Goal: Task Accomplishment & Management: Use online tool/utility

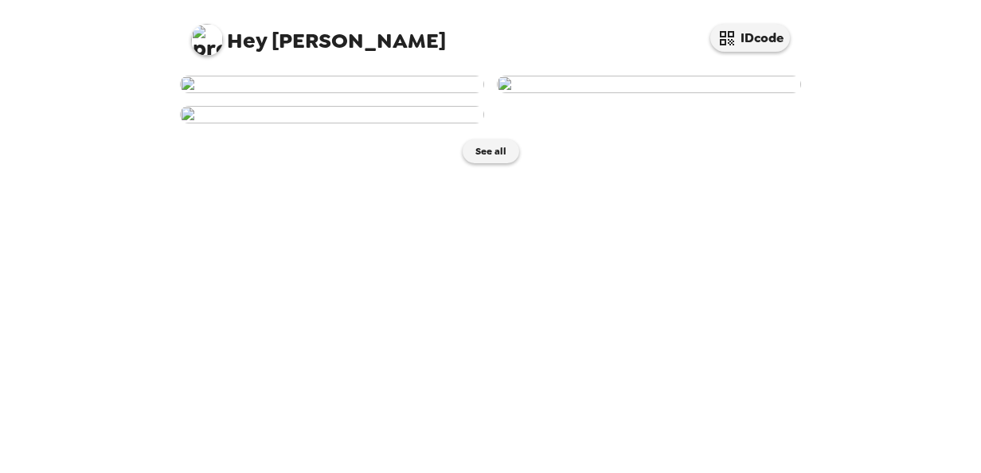
click at [358, 93] on img at bounding box center [332, 85] width 304 height 18
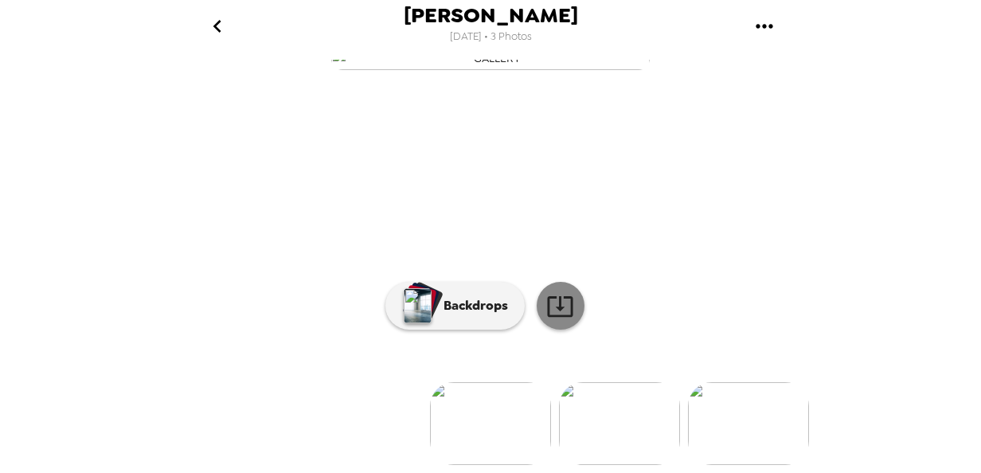
scroll to position [216, 0]
click at [547, 292] on icon at bounding box center [560, 306] width 28 height 28
click at [558, 300] on icon at bounding box center [560, 306] width 28 height 28
click at [214, 307] on div "Backdrops" at bounding box center [490, 306] width 637 height 48
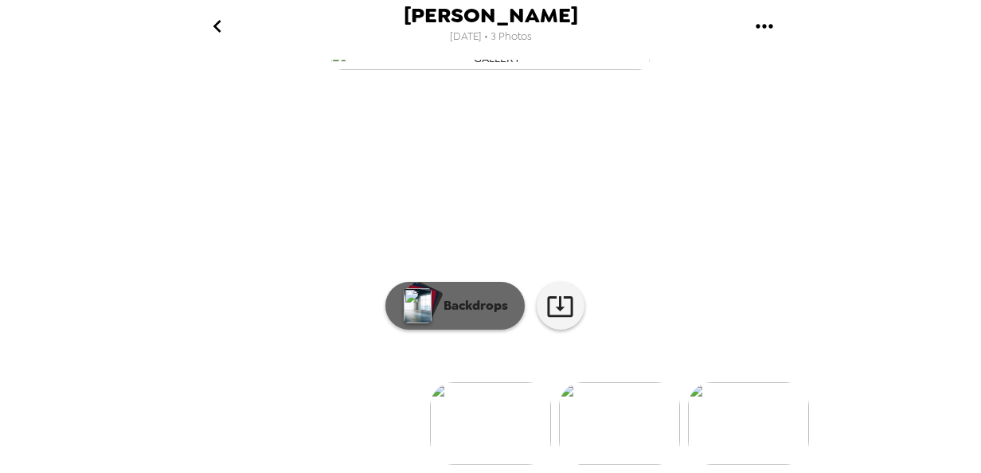
click at [460, 296] on p "Backdrops" at bounding box center [472, 305] width 72 height 19
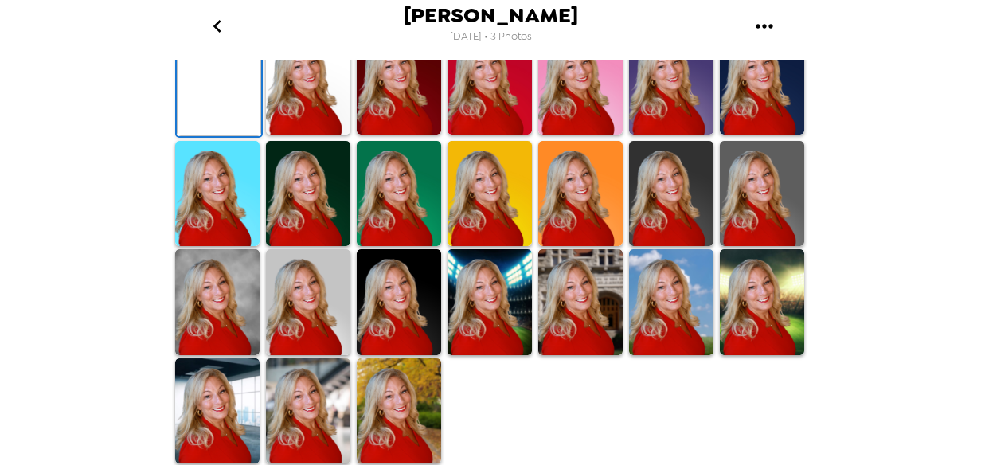
scroll to position [511, 0]
click at [216, 412] on img at bounding box center [217, 411] width 84 height 106
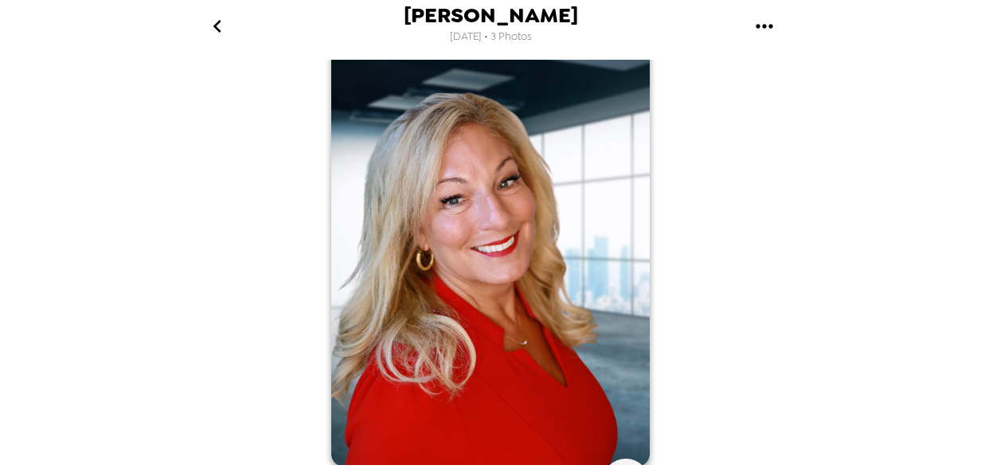
scroll to position [32, 0]
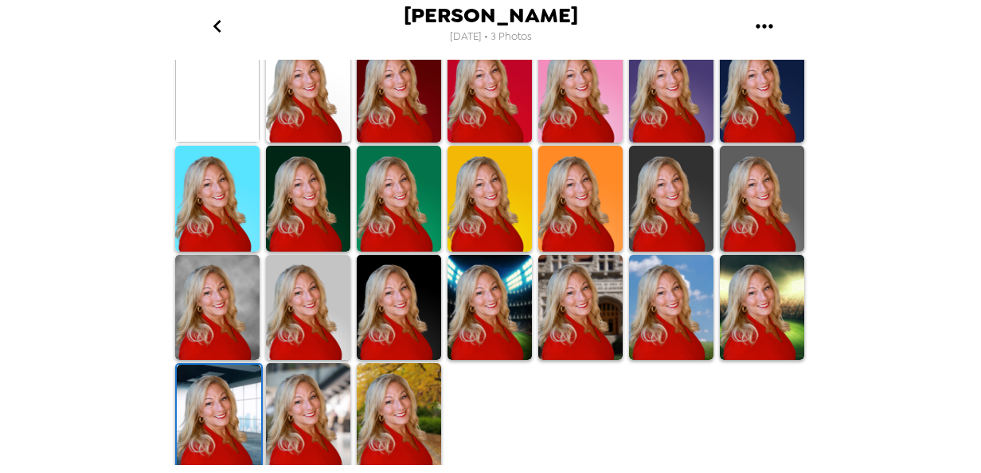
drag, startPoint x: 303, startPoint y: 414, endPoint x: 589, endPoint y: 414, distance: 286.6
click at [303, 414] on img at bounding box center [308, 416] width 84 height 106
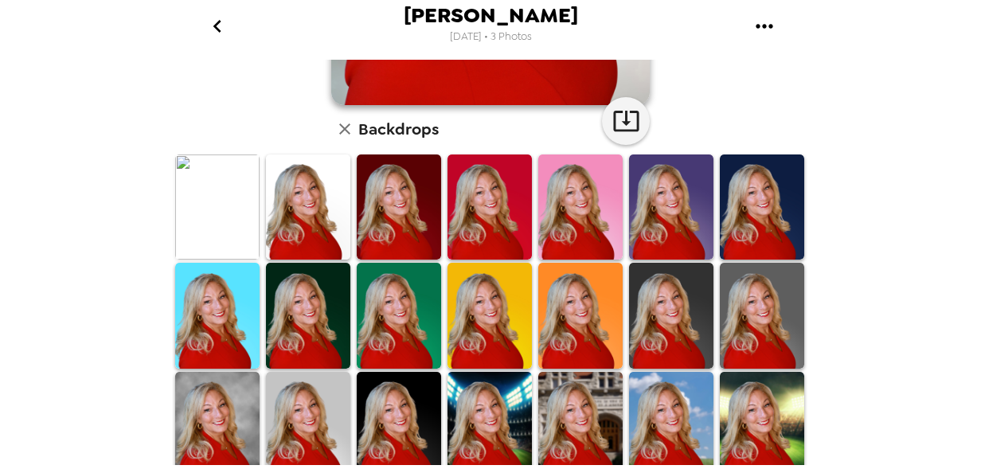
scroll to position [398, 0]
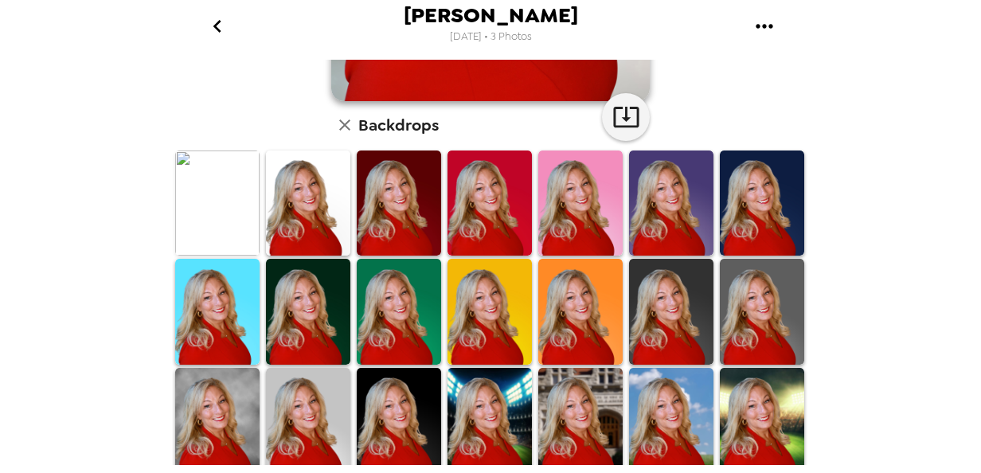
click at [291, 198] on img at bounding box center [308, 203] width 84 height 106
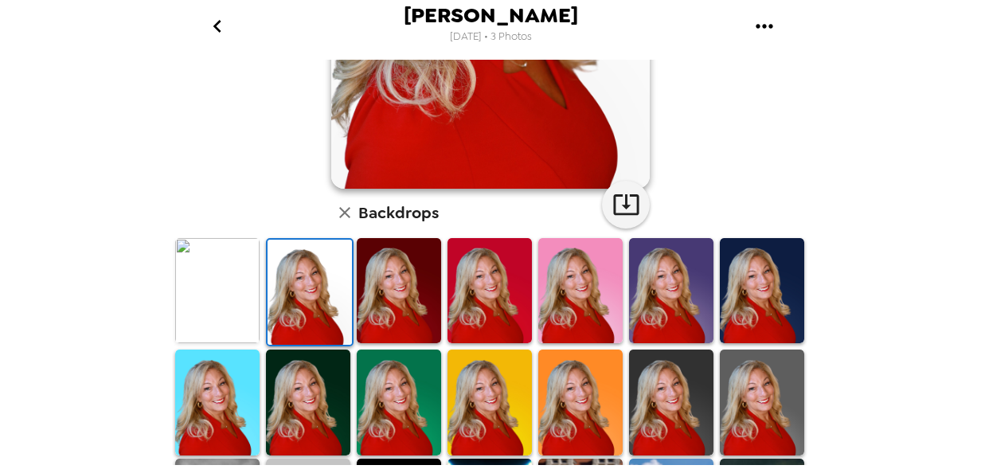
scroll to position [318, 0]
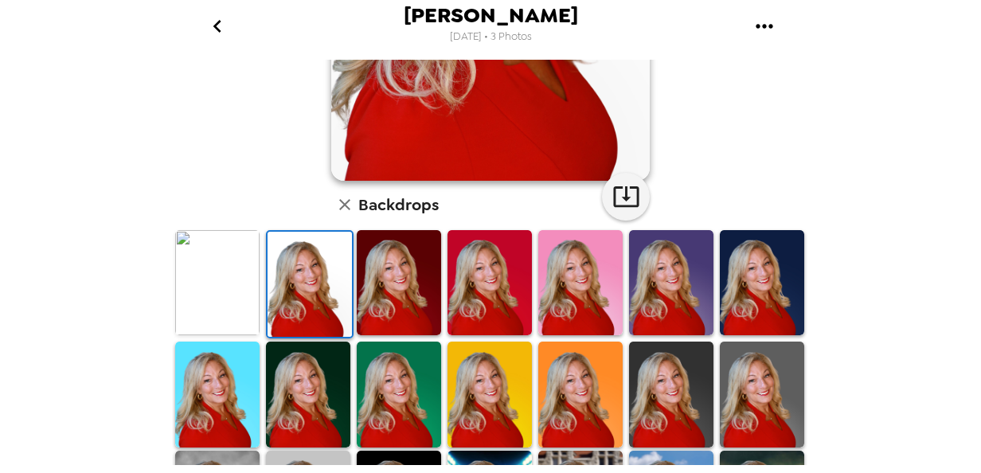
click at [769, 287] on img at bounding box center [762, 283] width 84 height 106
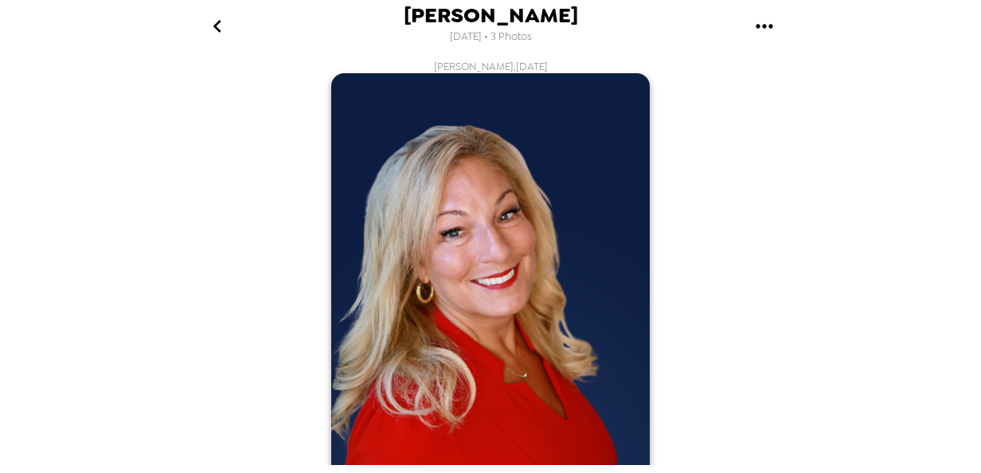
scroll to position [159, 0]
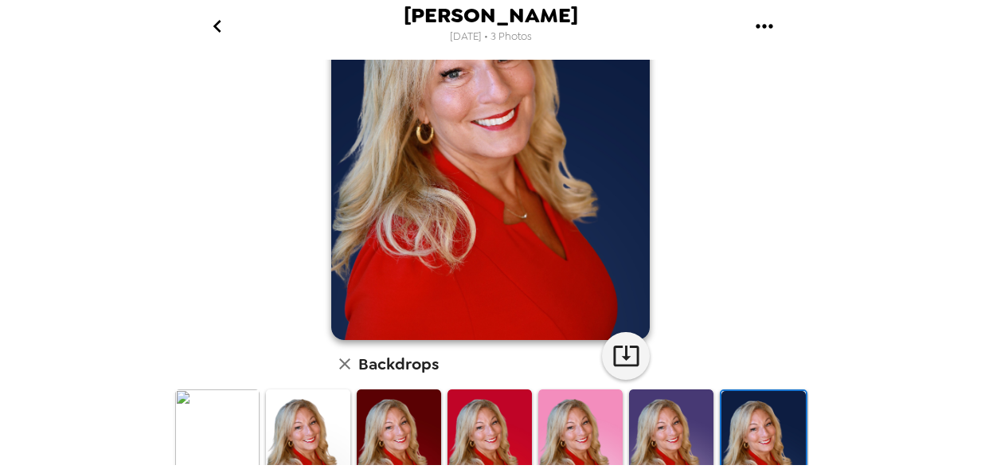
click at [650, 429] on img at bounding box center [671, 441] width 84 height 105
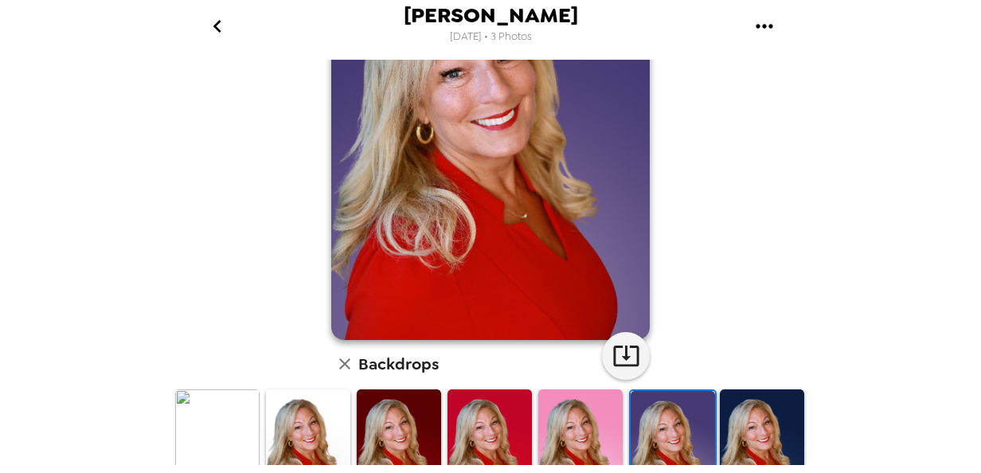
click at [743, 424] on img at bounding box center [762, 441] width 84 height 105
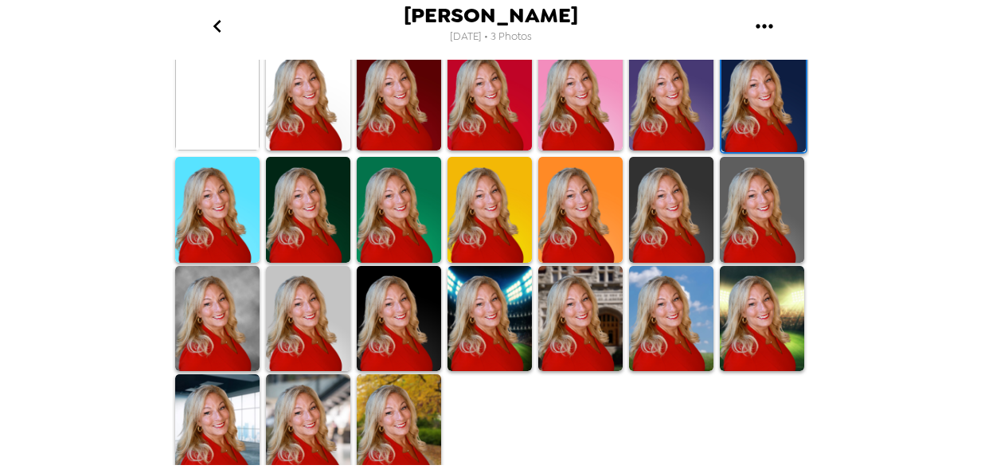
scroll to position [511, 0]
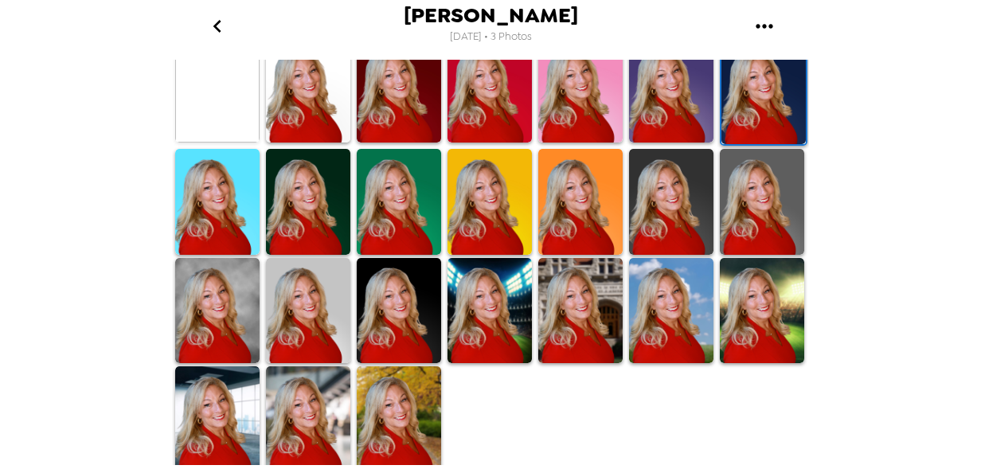
click at [387, 400] on img at bounding box center [399, 418] width 84 height 105
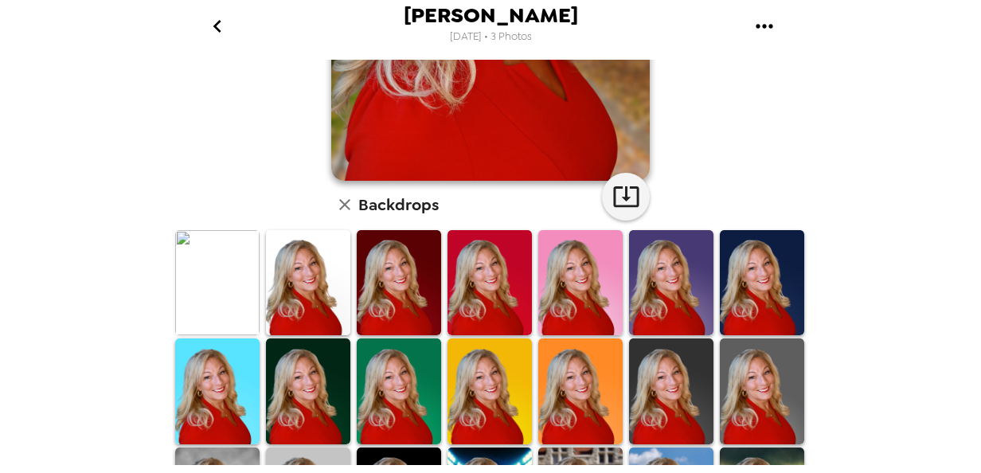
scroll to position [478, 0]
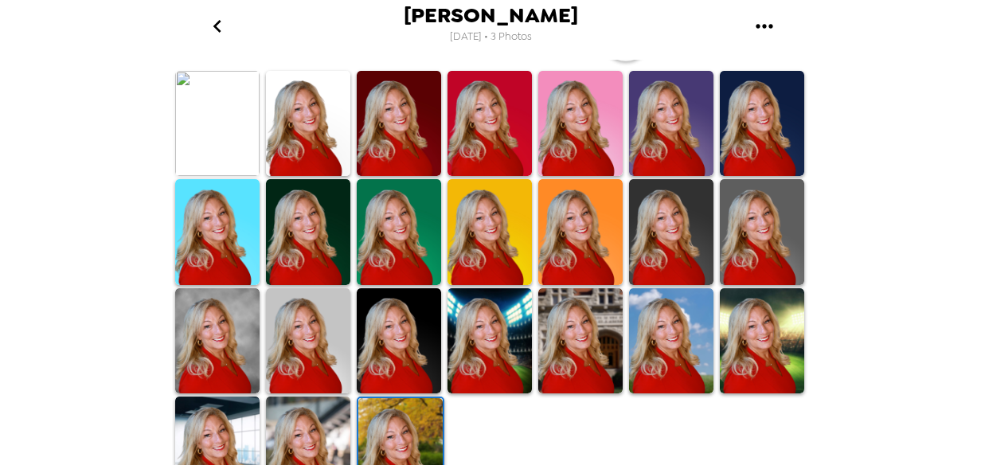
click at [739, 348] on img at bounding box center [762, 340] width 84 height 105
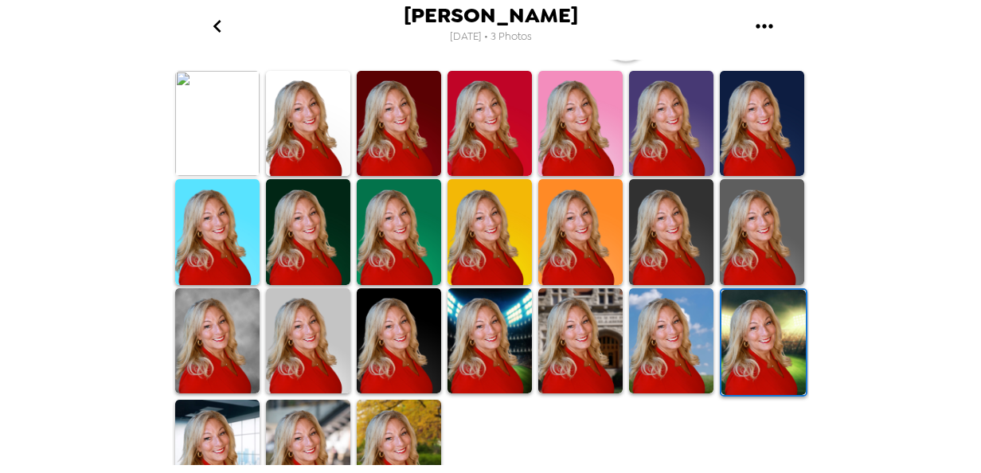
click at [650, 344] on img at bounding box center [671, 340] width 84 height 105
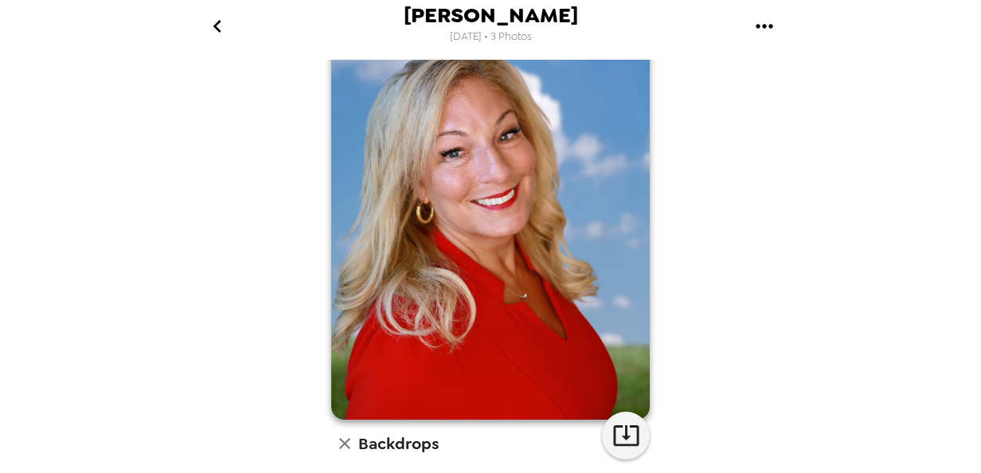
scroll to position [398, 0]
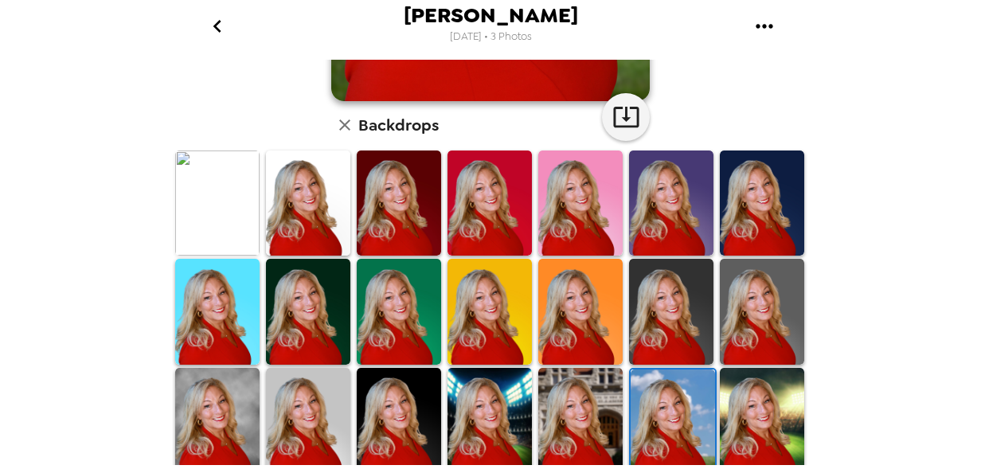
click at [594, 416] on img at bounding box center [580, 420] width 84 height 105
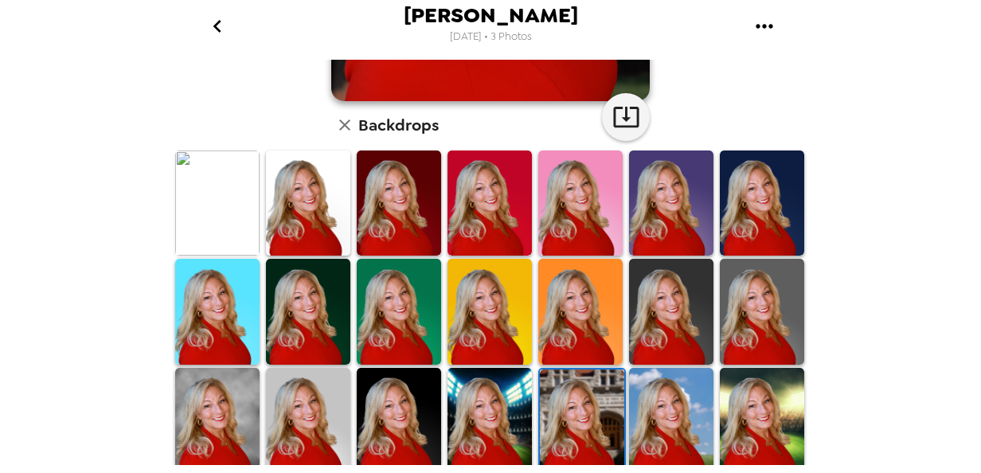
click at [412, 422] on img at bounding box center [399, 420] width 84 height 105
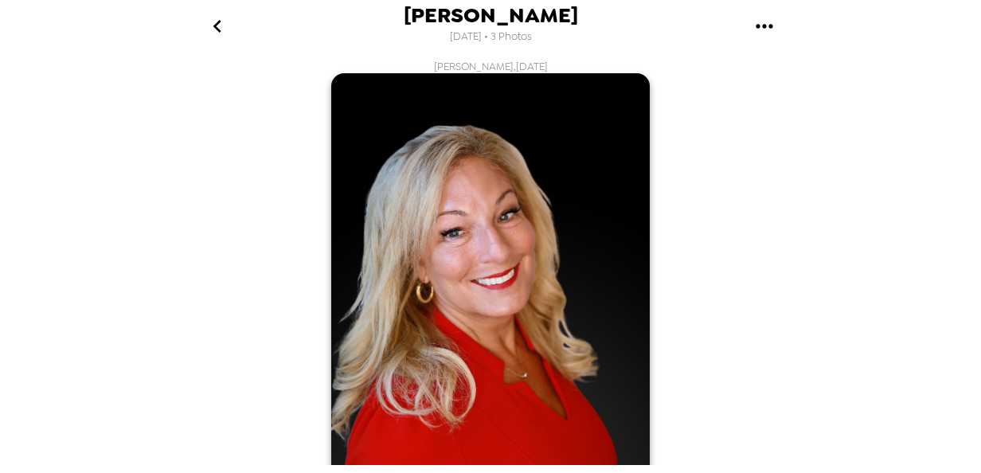
scroll to position [239, 0]
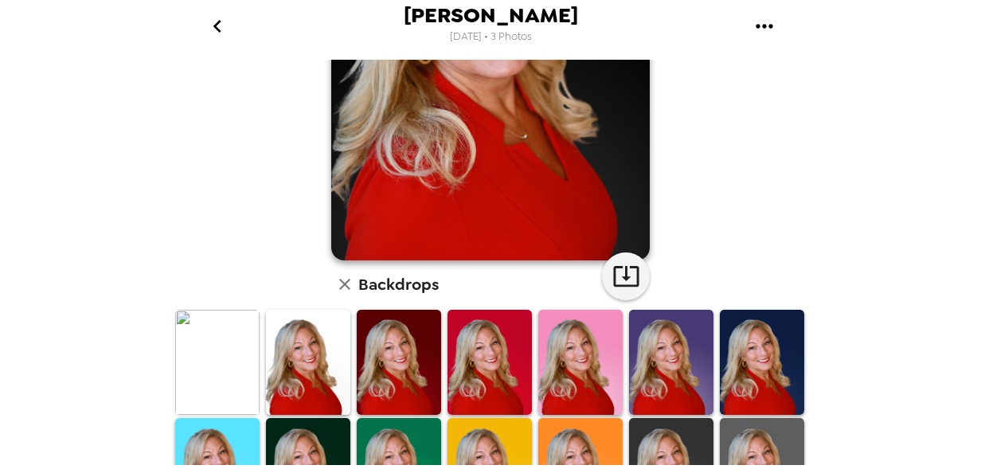
click at [746, 365] on img at bounding box center [762, 362] width 84 height 105
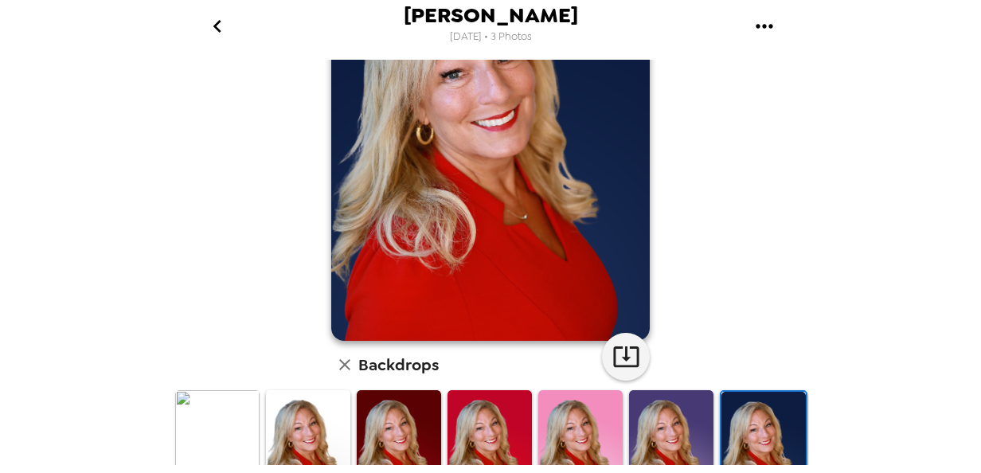
scroll to position [159, 0]
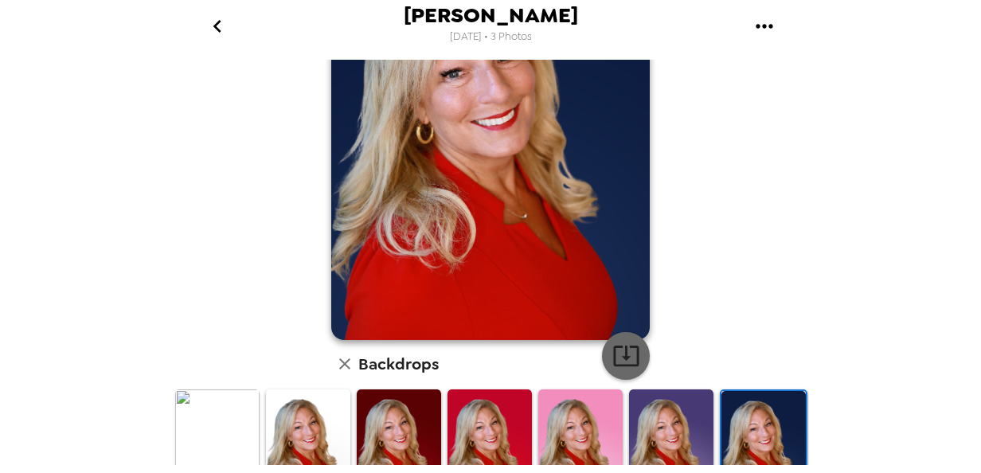
click at [624, 357] on icon "button" at bounding box center [626, 356] width 28 height 28
